Goal: Task Accomplishment & Management: Use online tool/utility

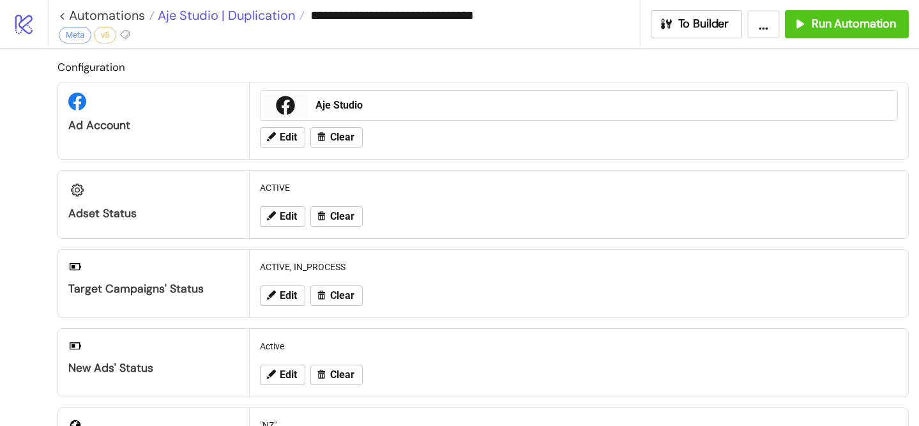
click at [229, 14] on span "Aje Studio | Duplication" at bounding box center [225, 15] width 140 height 17
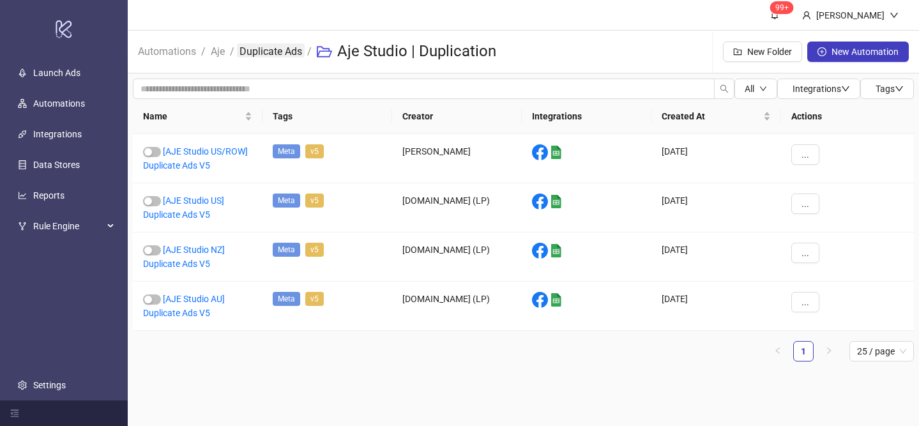
click at [251, 52] on link "Duplicate Ads" at bounding box center [271, 50] width 68 height 14
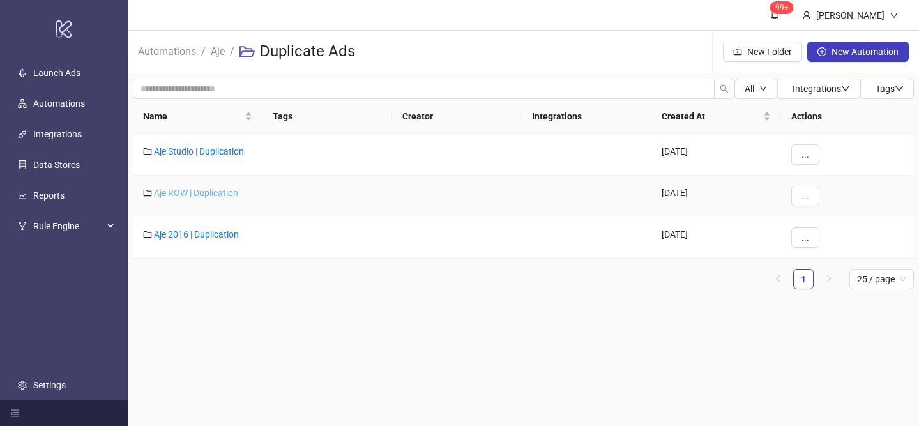
click at [207, 191] on link "Aje ROW | Duplication" at bounding box center [196, 193] width 84 height 10
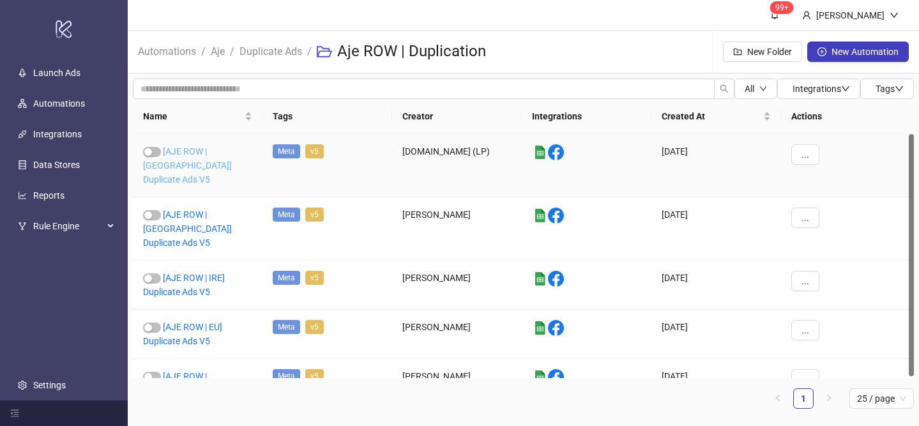
click at [204, 165] on link "[AJE ROW | [GEOGRAPHIC_DATA]] Duplicate Ads V5" at bounding box center [187, 165] width 89 height 38
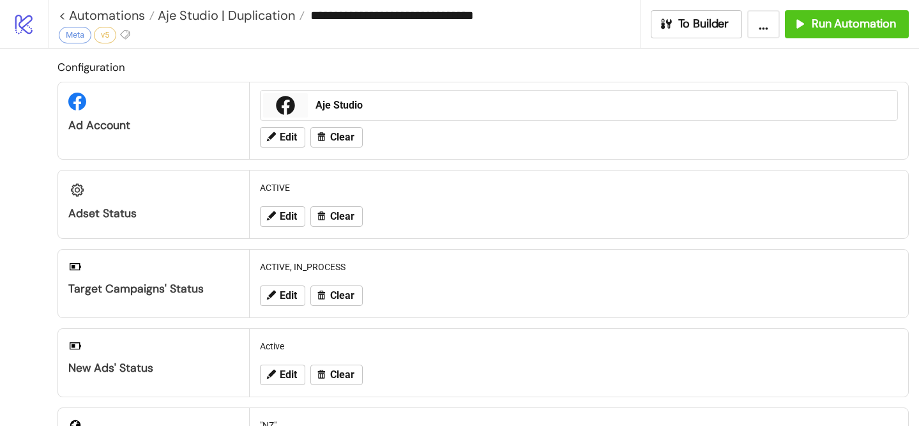
type input "**********"
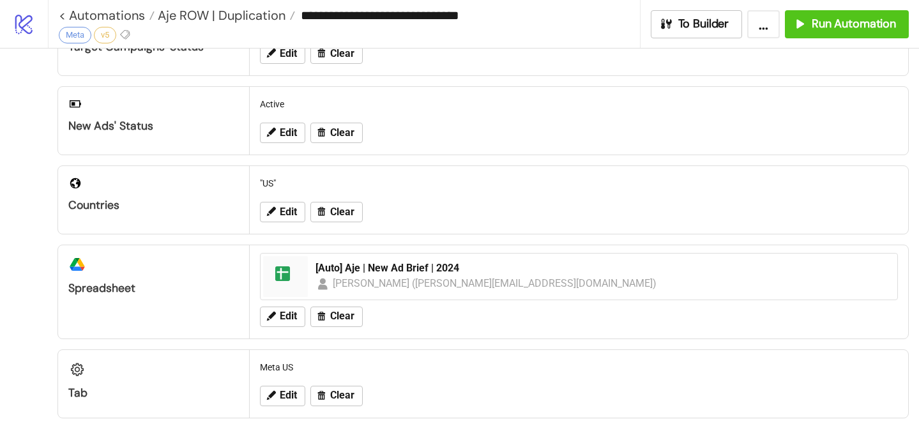
scroll to position [255, 0]
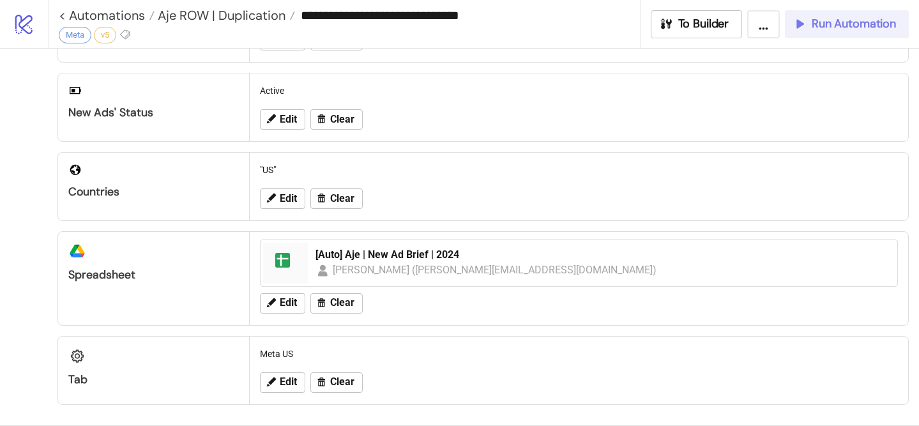
click at [820, 25] on span "Run Automation" at bounding box center [853, 24] width 84 height 15
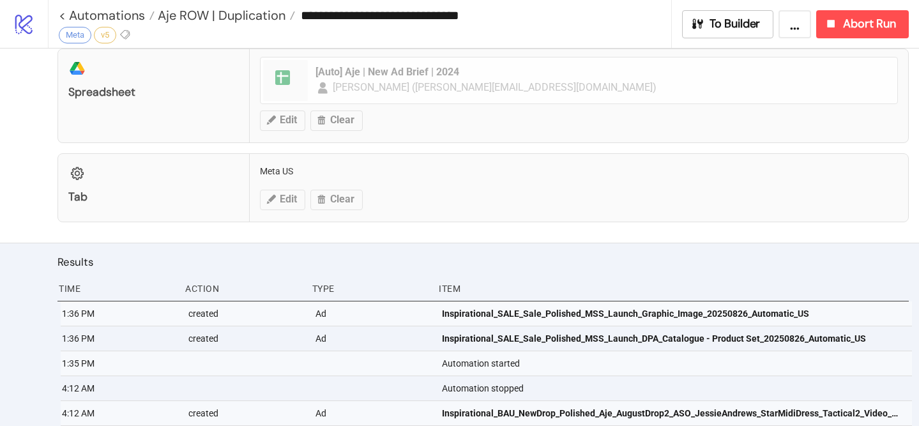
scroll to position [472, 0]
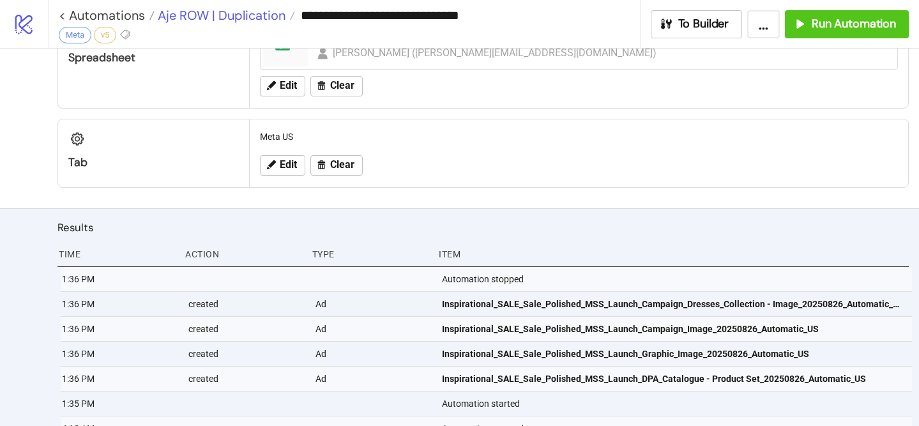
click at [255, 15] on span "Aje ROW | Duplication" at bounding box center [220, 15] width 131 height 17
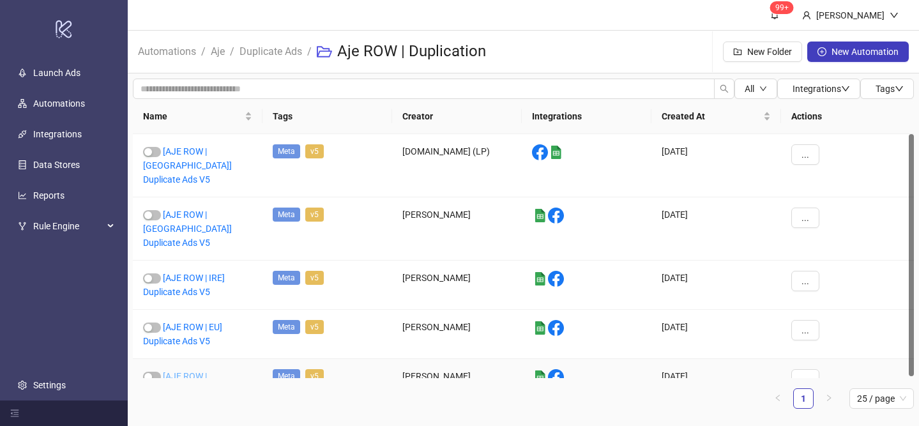
click at [207, 371] on link "[AJE ROW | [GEOGRAPHIC_DATA]] Duplicate Ads V5" at bounding box center [187, 390] width 89 height 38
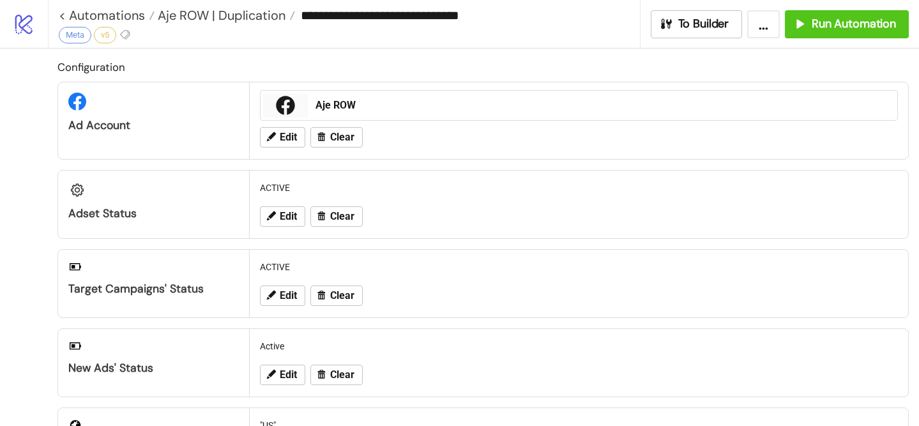
type input "**********"
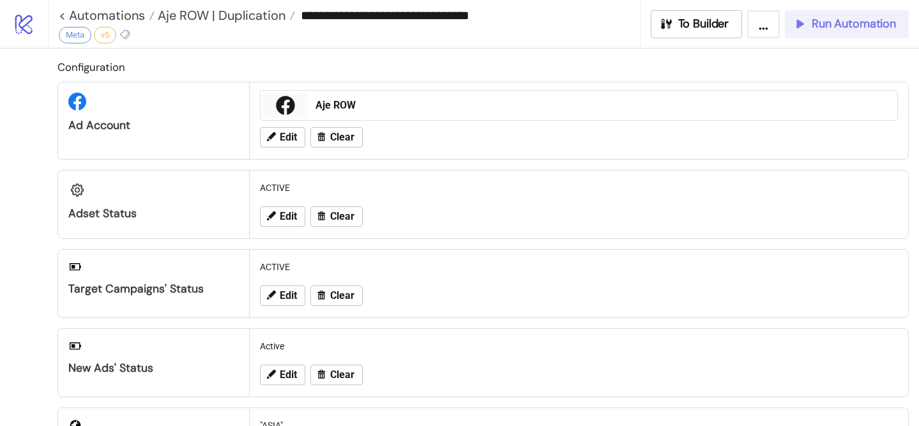
click at [807, 22] on div "Run Automation" at bounding box center [843, 24] width 103 height 15
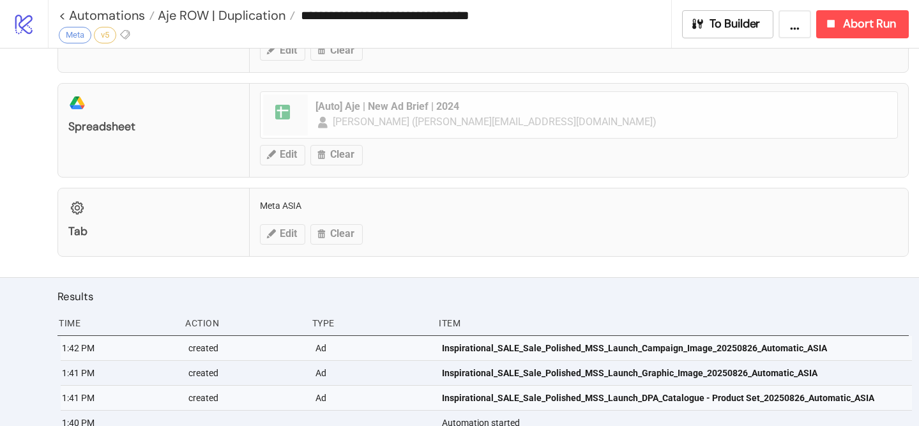
scroll to position [497, 0]
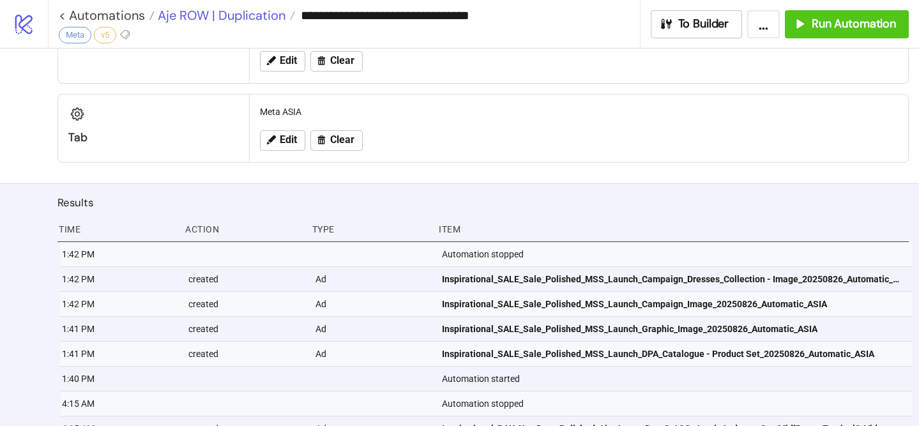
click at [267, 15] on span "Aje ROW | Duplication" at bounding box center [220, 15] width 131 height 17
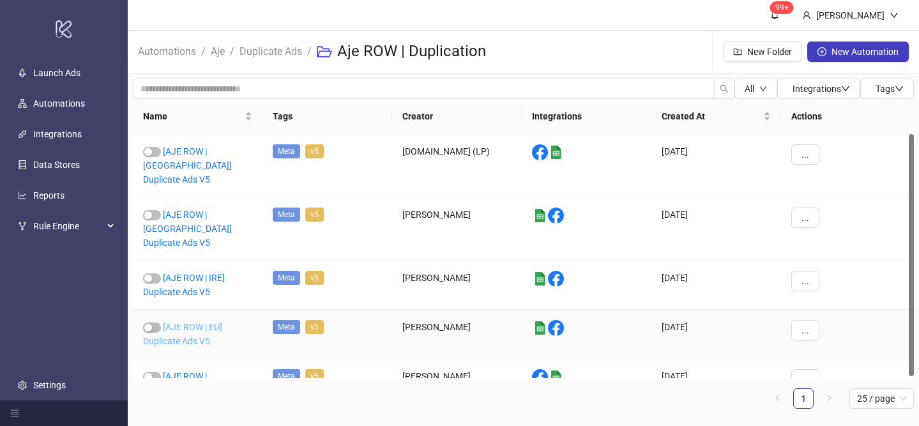
click at [196, 322] on link "[AJE ROW | EU] Duplicate Ads V5" at bounding box center [182, 334] width 79 height 24
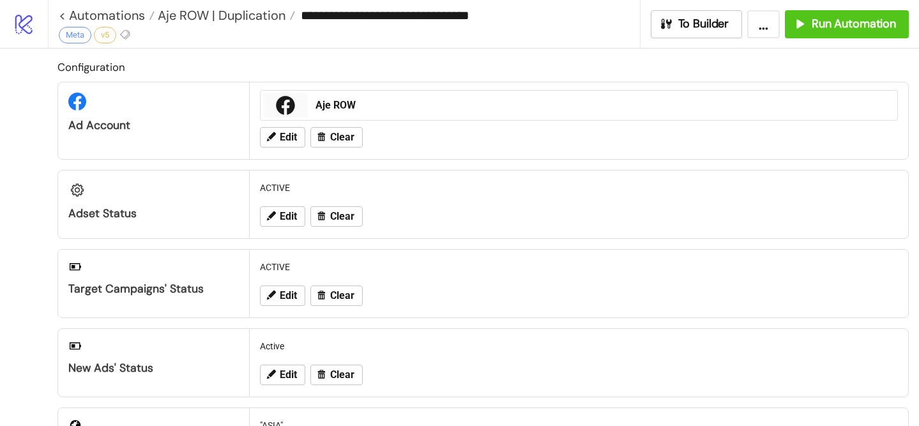
type input "**********"
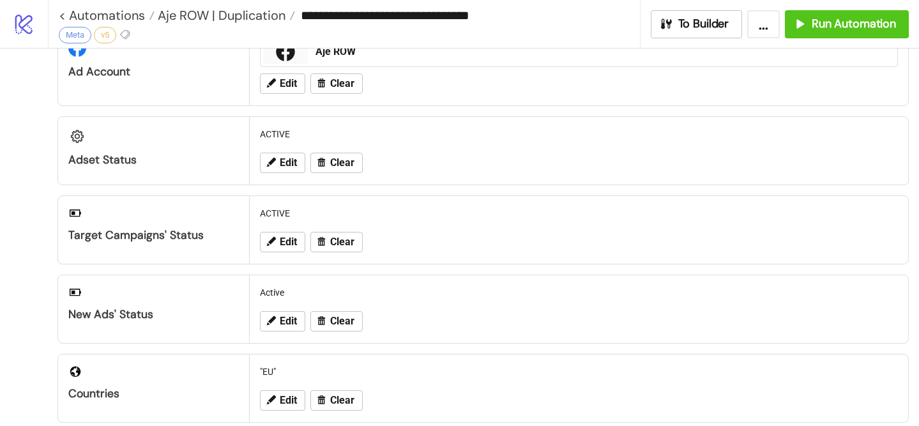
scroll to position [64, 0]
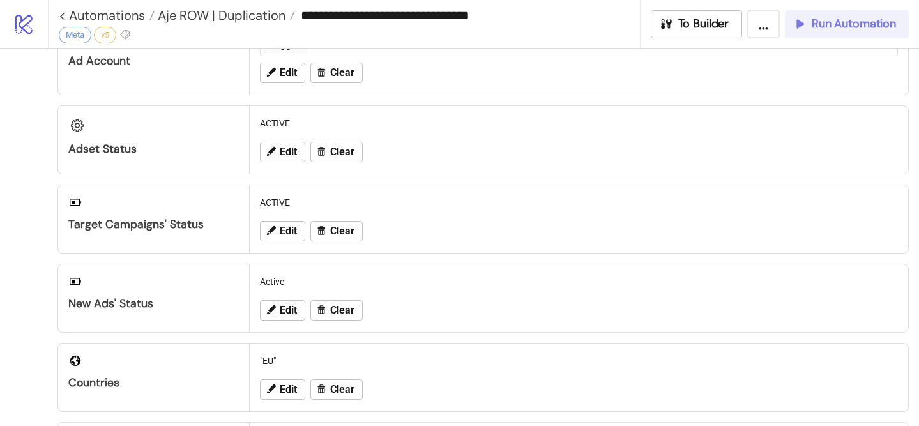
click at [859, 30] on span "Run Automation" at bounding box center [853, 24] width 84 height 15
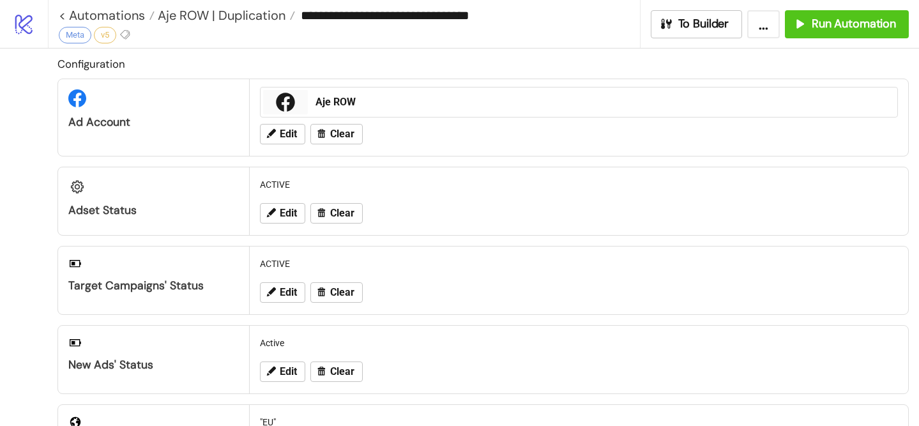
scroll to position [0, 0]
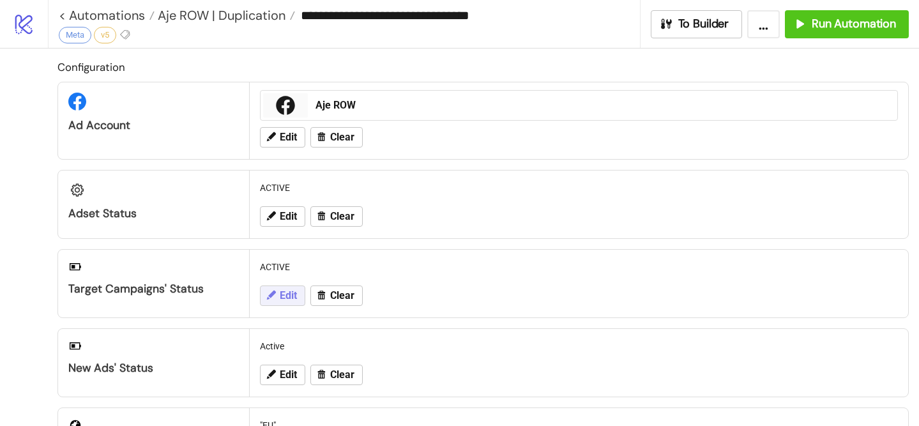
click at [294, 296] on span "Edit" at bounding box center [288, 295] width 17 height 11
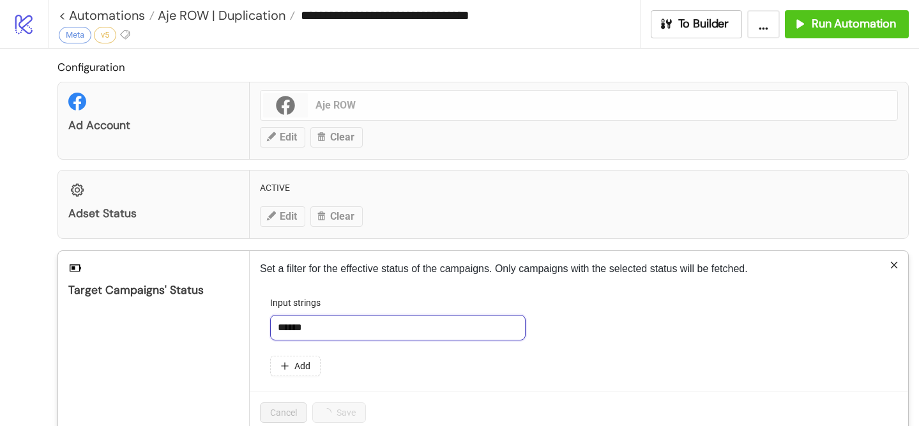
click at [361, 322] on input "******" at bounding box center [397, 328] width 255 height 26
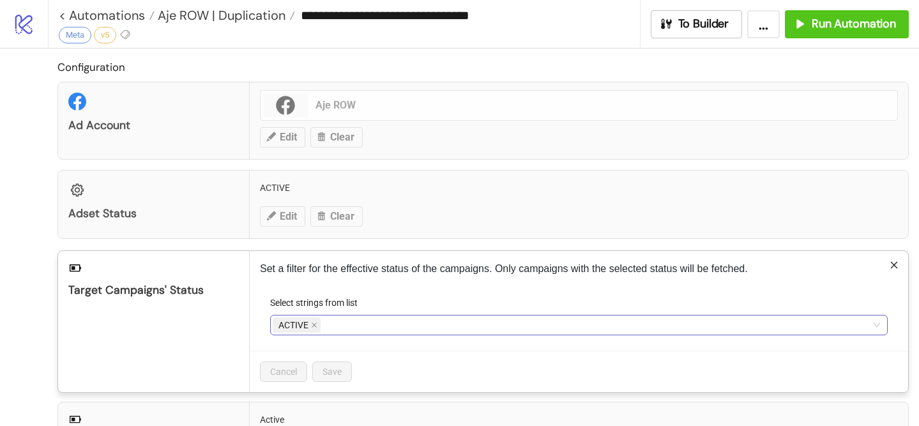
click at [362, 328] on div "ACTIVE" at bounding box center [572, 325] width 599 height 18
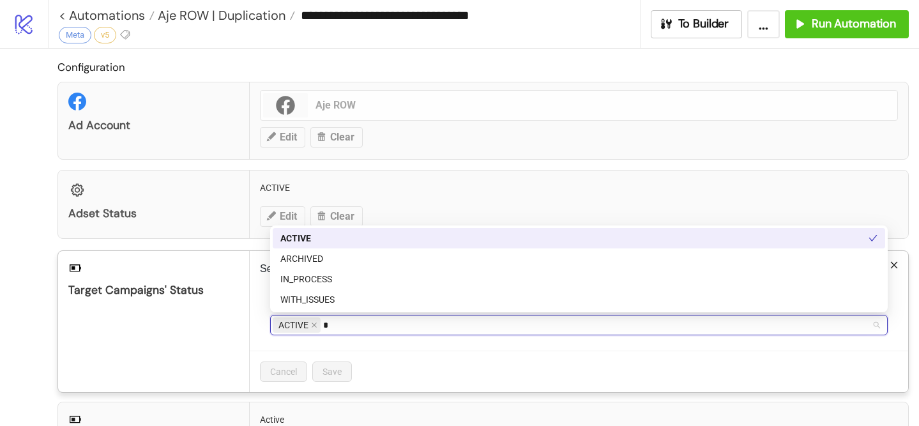
type input "**"
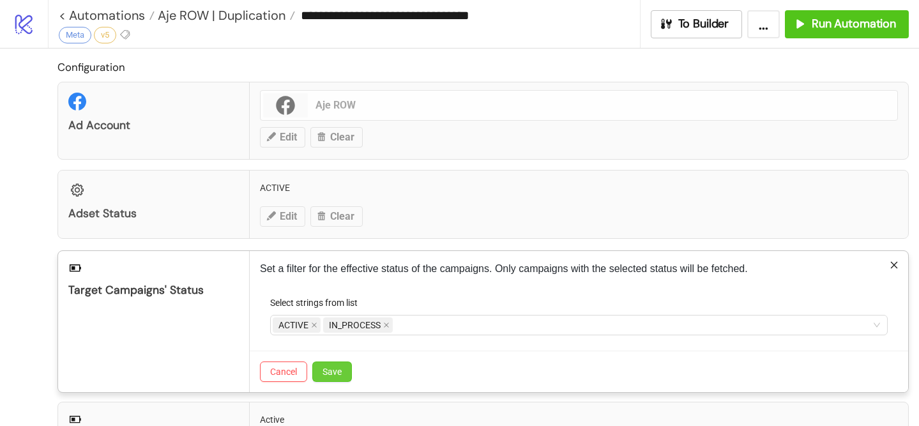
click at [339, 371] on span "Save" at bounding box center [331, 371] width 19 height 10
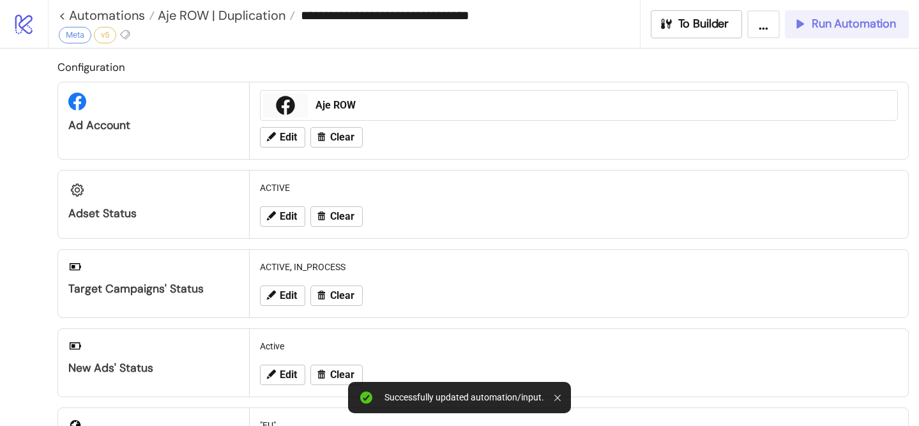
click at [826, 34] on button "Run Automation" at bounding box center [847, 24] width 124 height 28
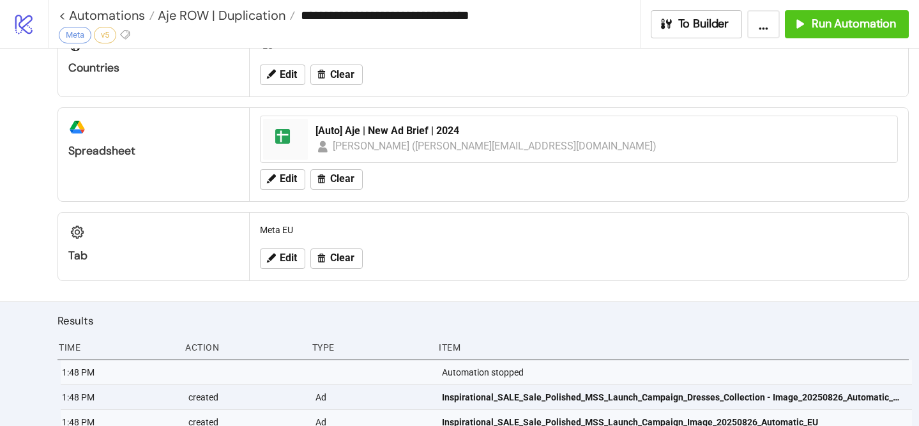
scroll to position [597, 0]
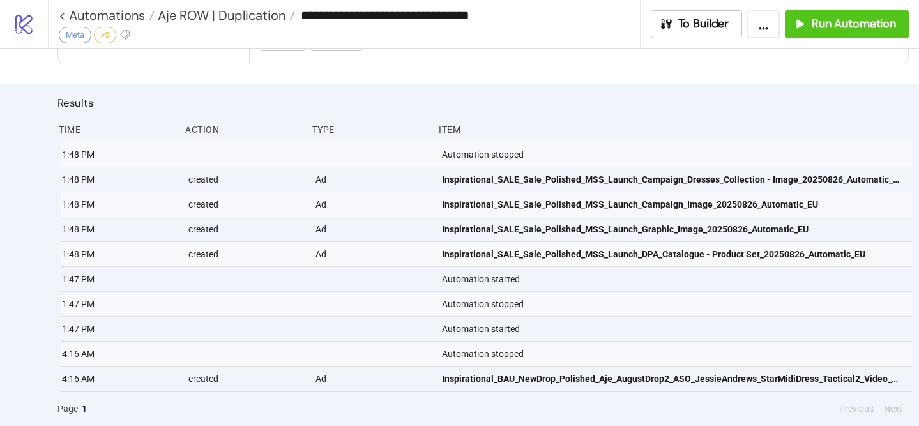
click at [213, 4] on div "**********" at bounding box center [349, 15] width 581 height 31
click at [213, 8] on span "Aje ROW | Duplication" at bounding box center [220, 15] width 131 height 17
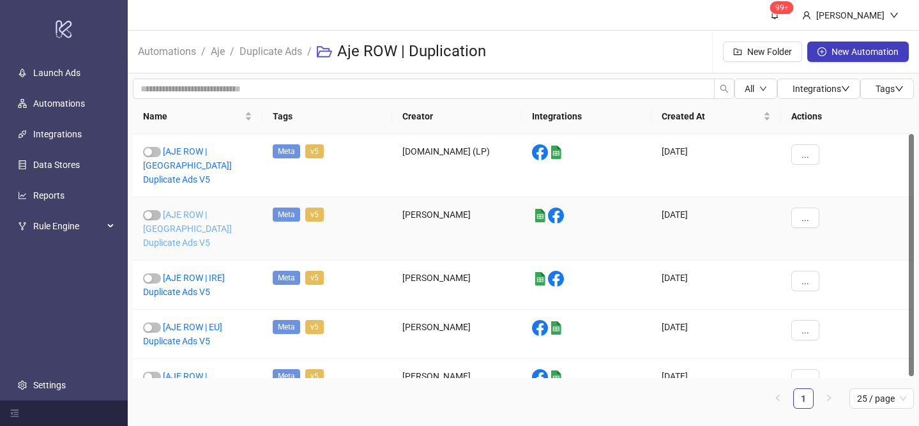
click at [216, 209] on link "[AJE ROW | [GEOGRAPHIC_DATA]] Duplicate Ads V5" at bounding box center [187, 228] width 89 height 38
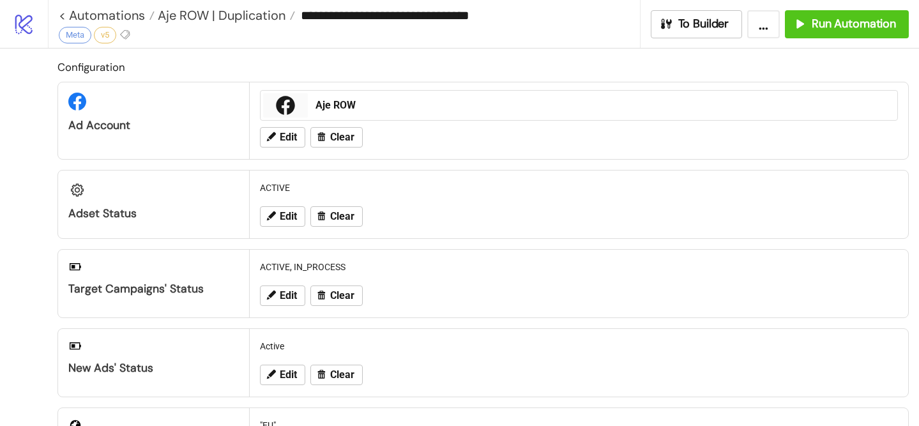
type input "**********"
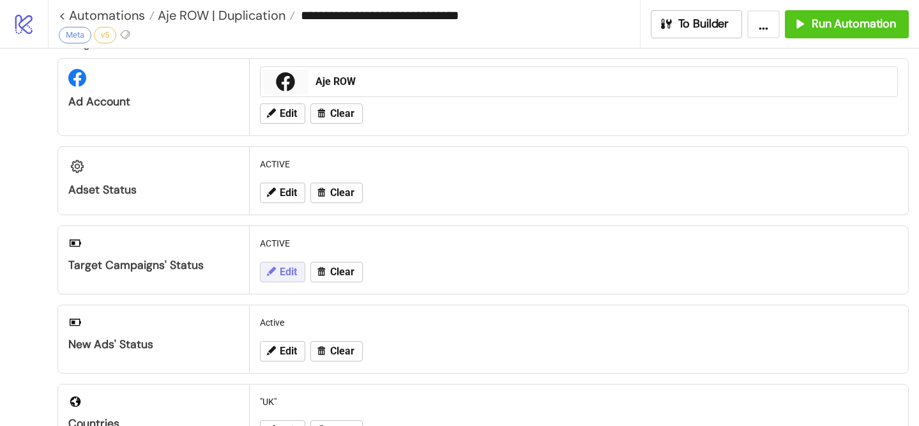
click at [273, 271] on icon at bounding box center [271, 271] width 9 height 9
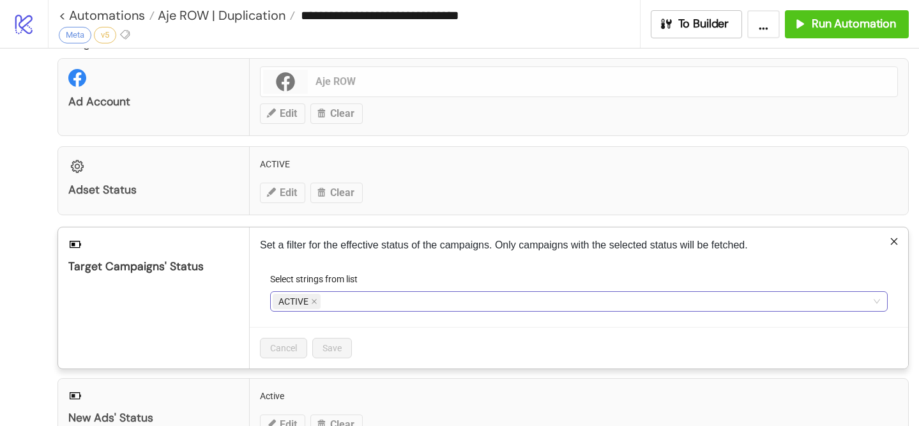
click at [352, 306] on div "ACTIVE" at bounding box center [572, 301] width 599 height 18
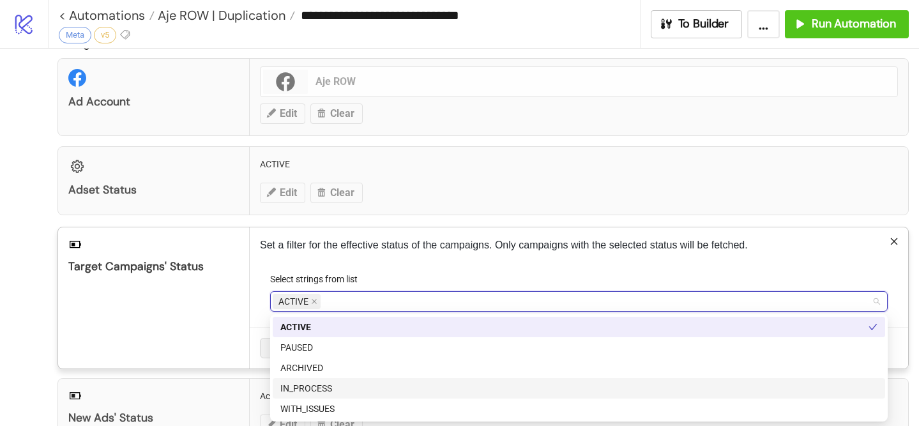
click at [349, 386] on div "IN_PROCESS" at bounding box center [578, 388] width 597 height 14
click at [427, 257] on div "Set a filter for the effective status of the campaigns. Only campaigns with the…" at bounding box center [579, 297] width 658 height 141
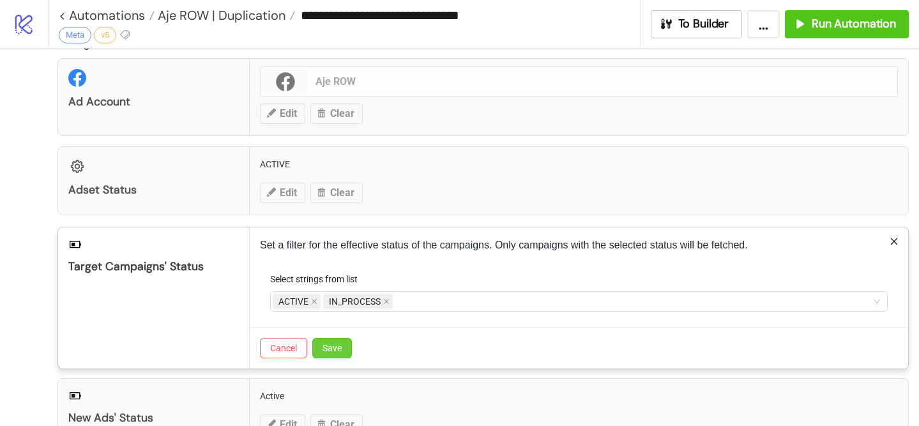
click at [333, 352] on span "Save" at bounding box center [331, 348] width 19 height 10
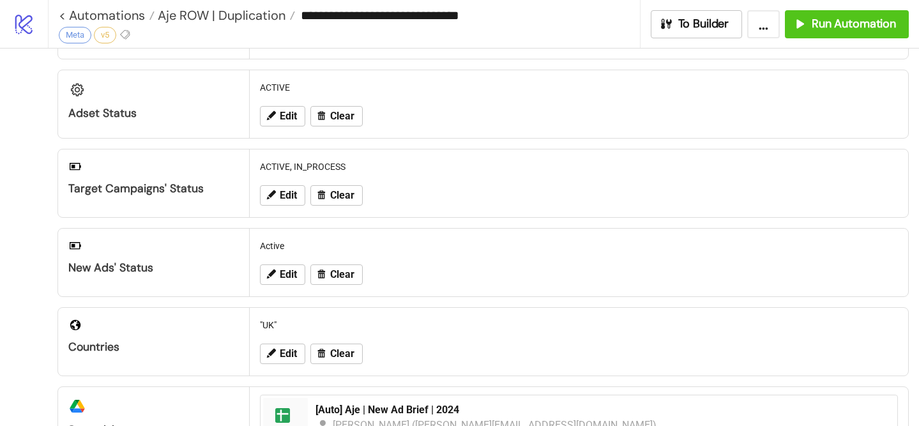
scroll to position [0, 0]
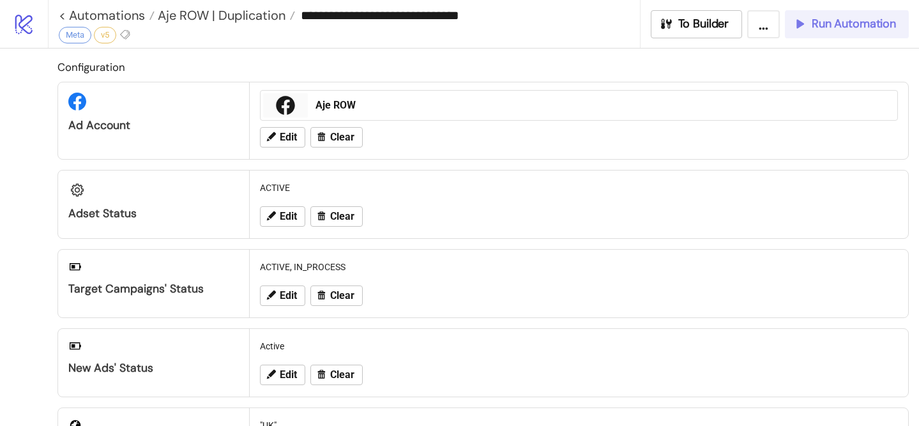
click at [814, 33] on button "Run Automation" at bounding box center [847, 24] width 124 height 28
